Goal: Information Seeking & Learning: Learn about a topic

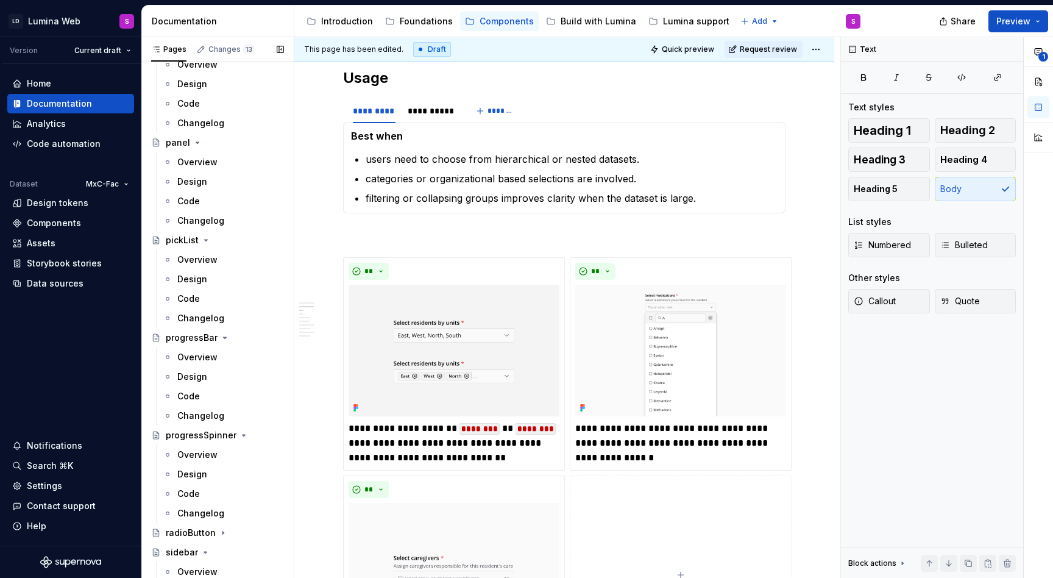
scroll to position [2168, 0]
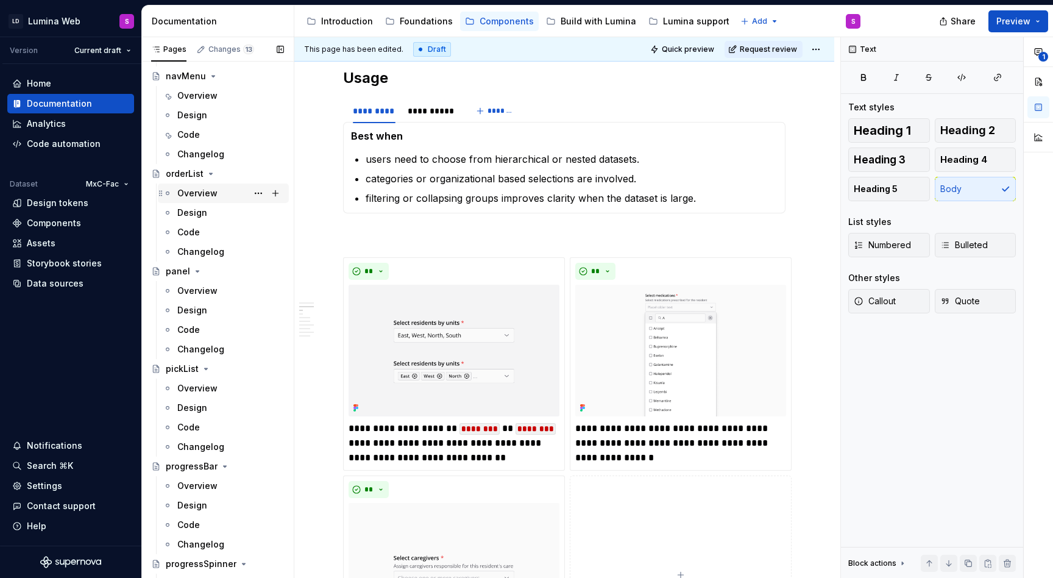
click at [211, 193] on div "Overview" at bounding box center [197, 193] width 40 height 12
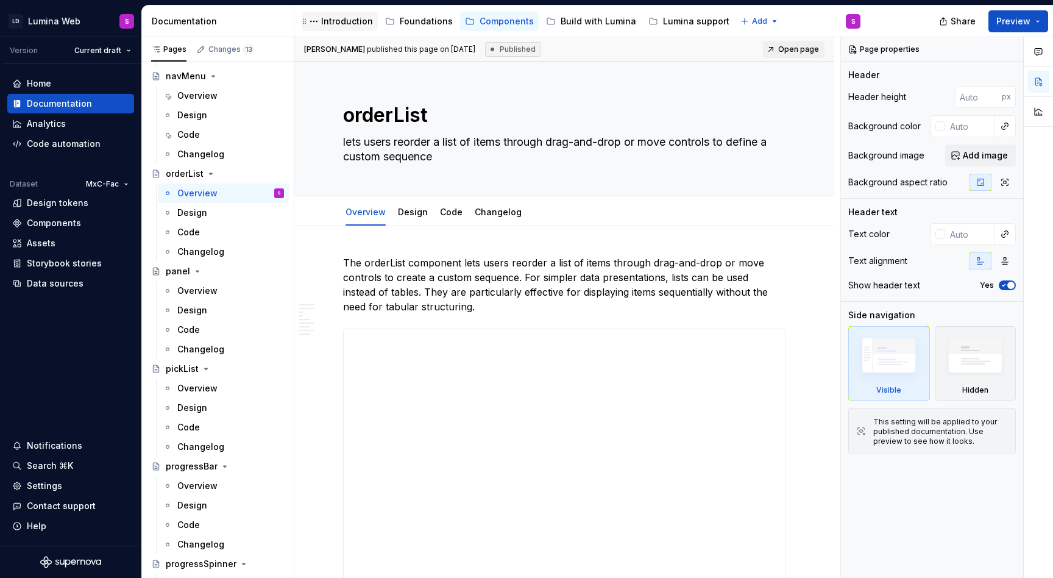
click at [356, 25] on div "Introduction" at bounding box center [347, 21] width 52 height 12
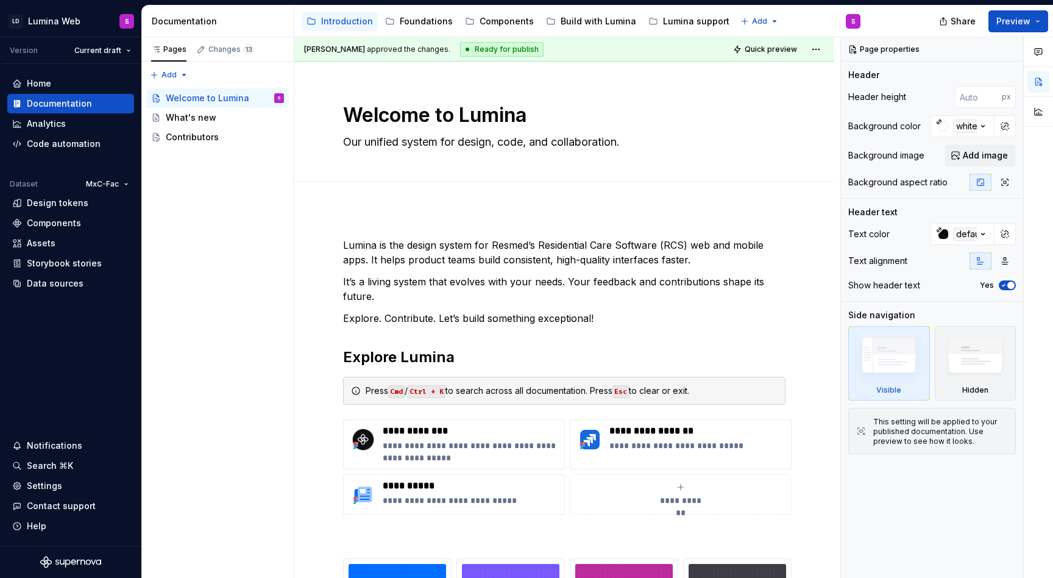
type textarea "*"
